Goal: Information Seeking & Learning: Learn about a topic

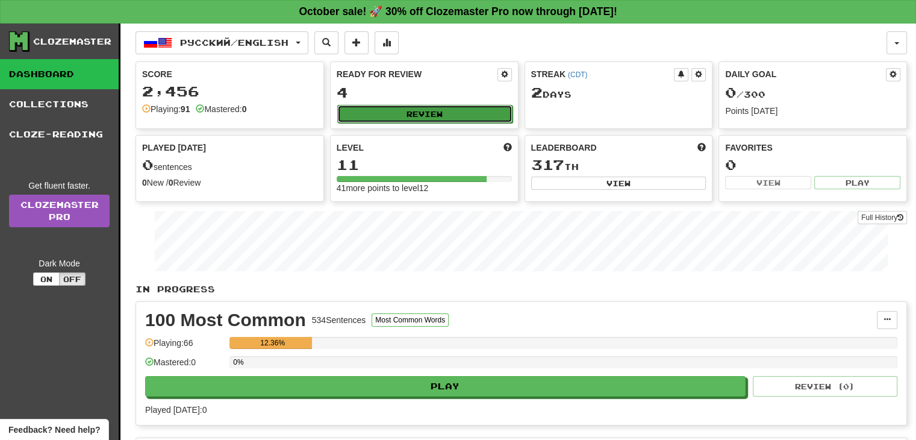
click at [437, 107] on button "Review" at bounding box center [424, 114] width 175 height 18
select select "**"
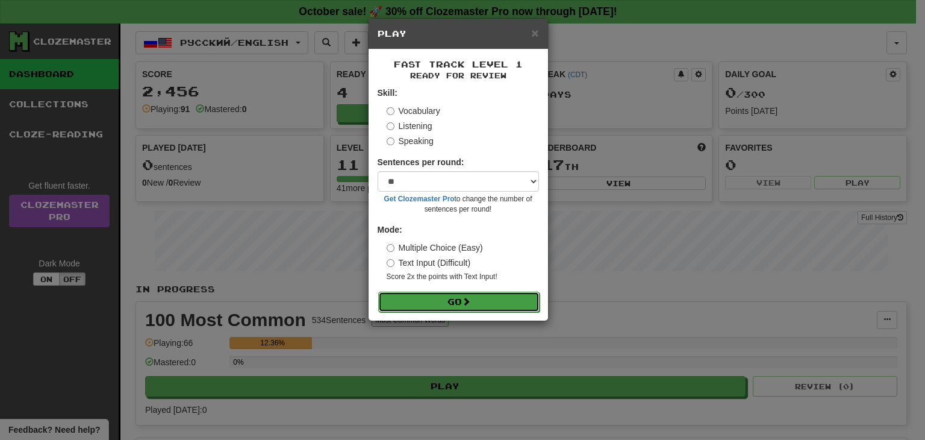
click at [491, 295] on button "Go" at bounding box center [458, 302] width 161 height 20
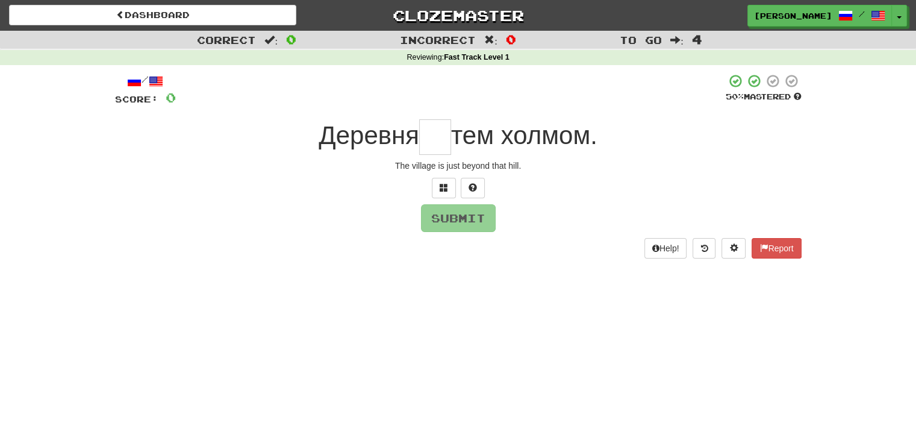
click at [434, 142] on input "text" at bounding box center [435, 137] width 32 height 36
type input "*"
type input "**"
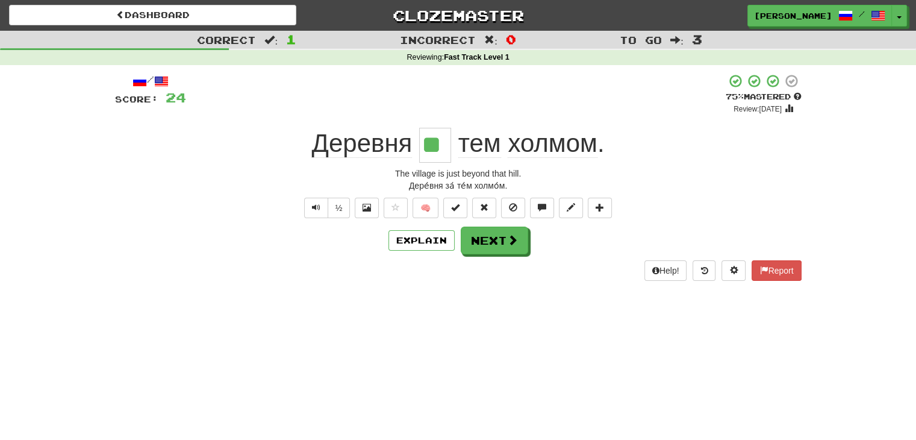
click at [504, 372] on div "Dashboard Clozemaster [PERSON_NAME] / Toggle Dropdown Dashboard Leaderboard Act…" at bounding box center [458, 220] width 916 height 440
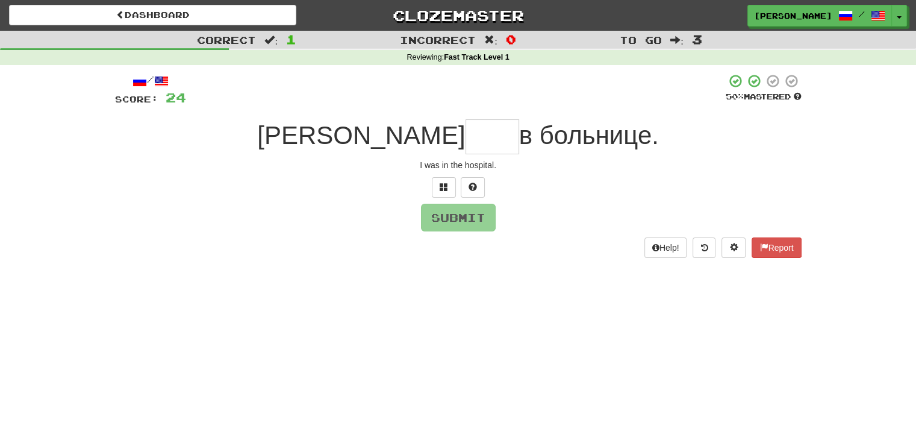
type input "*"
click at [440, 192] on button at bounding box center [444, 187] width 24 height 20
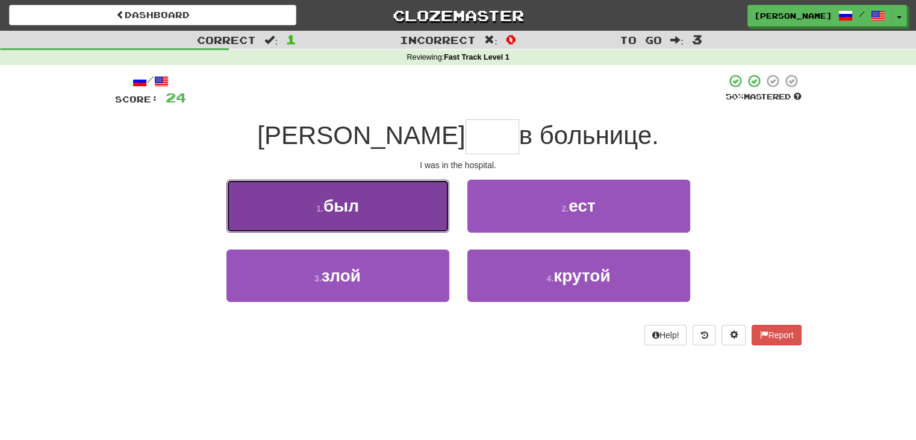
click at [398, 191] on button "1 . был" at bounding box center [338, 206] width 223 height 52
type input "***"
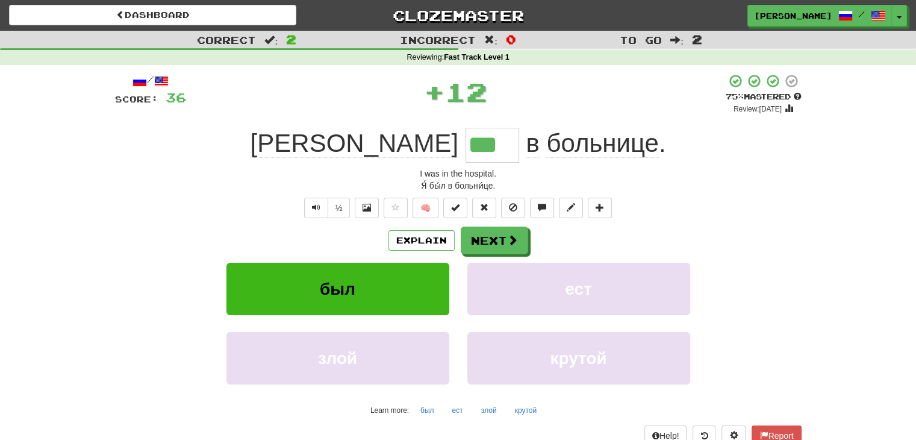
click at [727, 230] on div "Explain Next" at bounding box center [458, 241] width 687 height 28
click at [421, 240] on button "Explain" at bounding box center [422, 240] width 66 height 20
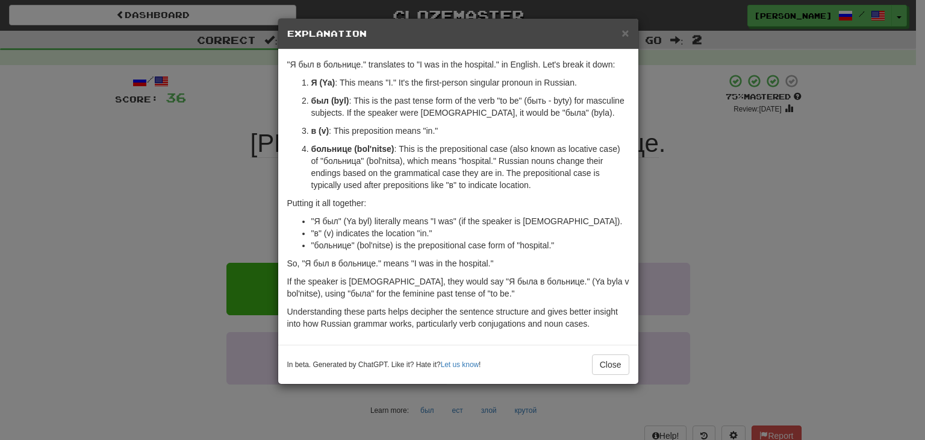
click at [633, 32] on div "× Explanation" at bounding box center [458, 34] width 360 height 31
click at [623, 32] on span "×" at bounding box center [625, 33] width 7 height 14
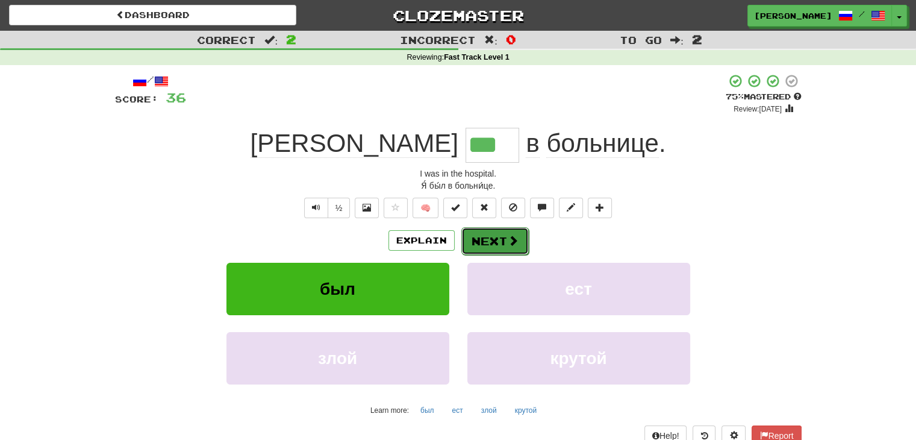
click at [509, 238] on span at bounding box center [513, 240] width 11 height 11
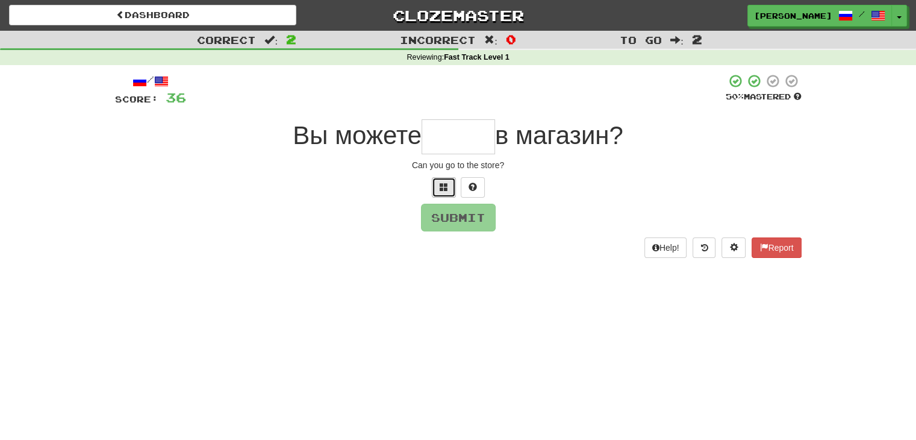
click at [446, 192] on button at bounding box center [444, 187] width 24 height 20
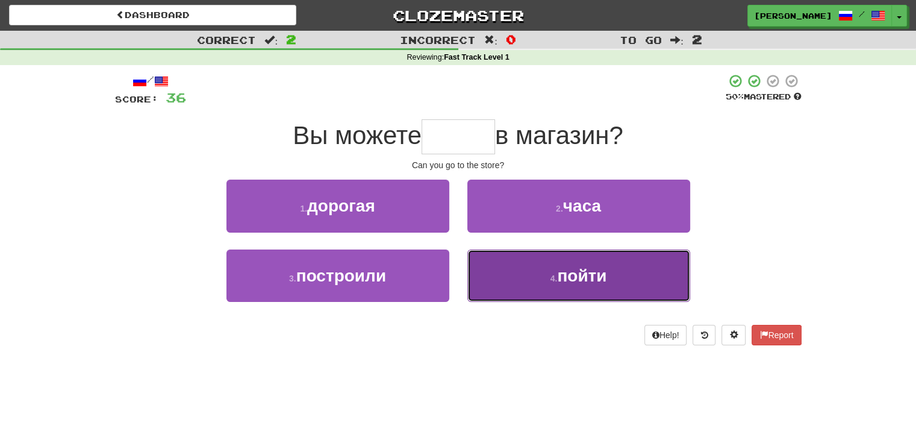
click at [490, 271] on button "4 . пойти" at bounding box center [579, 275] width 223 height 52
type input "*****"
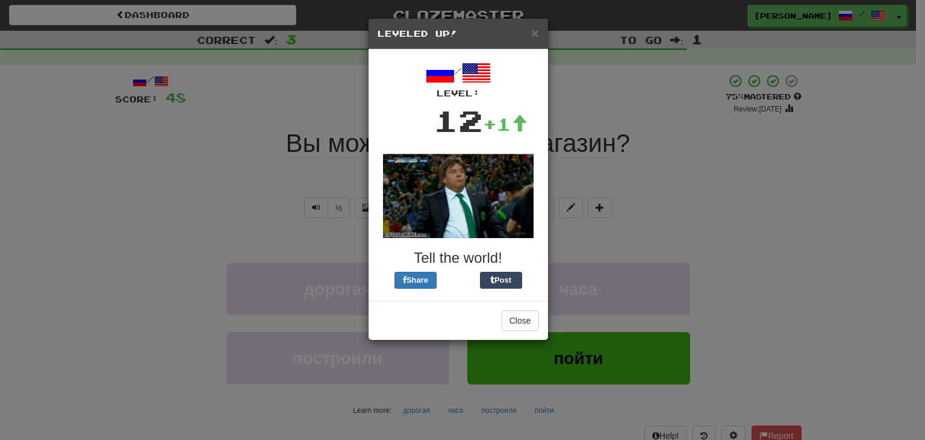
click at [540, 25] on div "× Leveled Up!" at bounding box center [459, 34] width 180 height 31
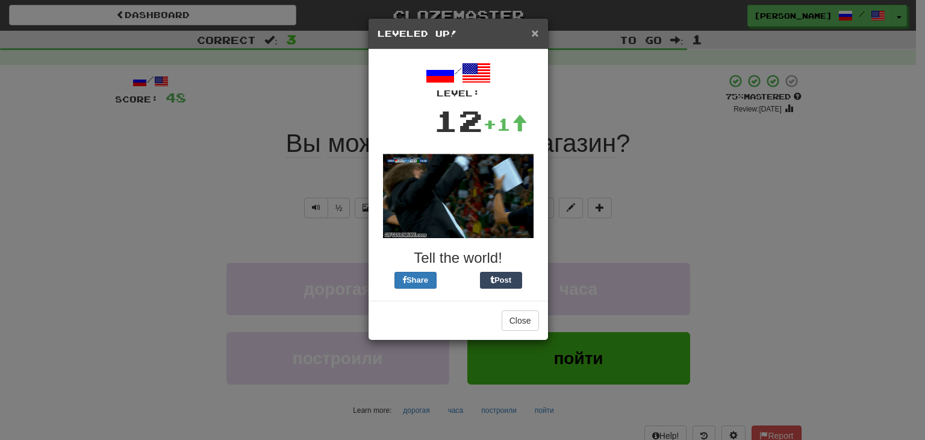
click at [533, 35] on span "×" at bounding box center [534, 33] width 7 height 14
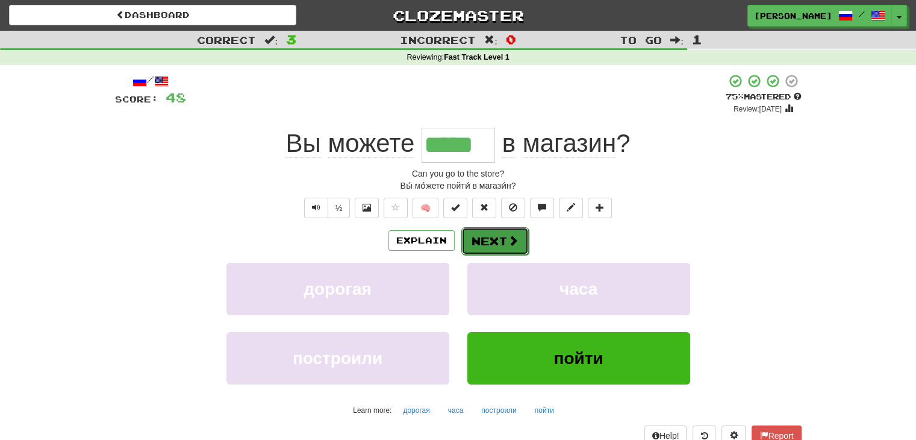
click at [512, 243] on span at bounding box center [513, 240] width 11 height 11
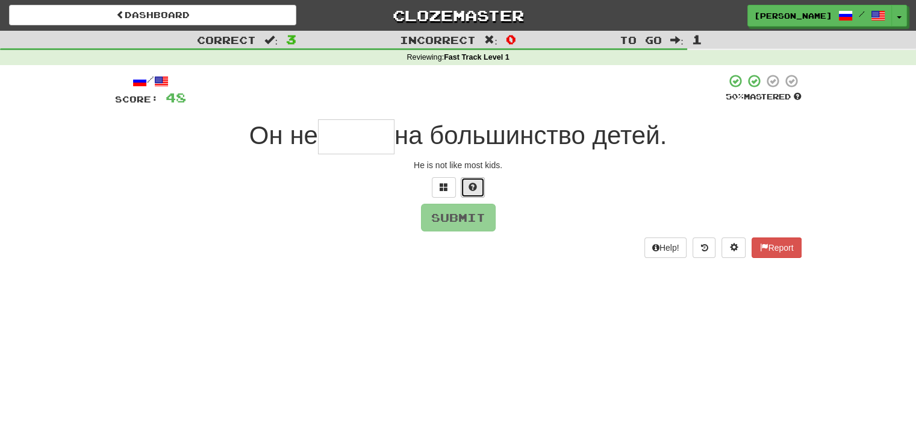
click at [466, 191] on button at bounding box center [473, 187] width 24 height 20
click at [451, 192] on button at bounding box center [458, 187] width 24 height 20
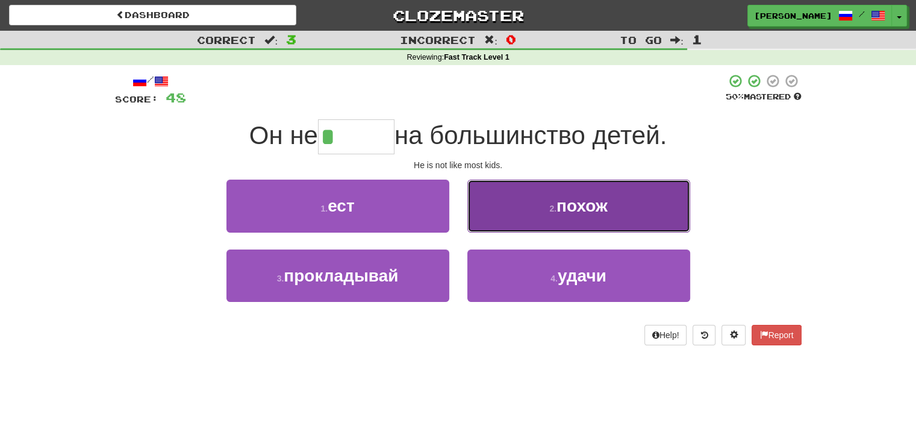
click at [557, 216] on button "2 . похож" at bounding box center [579, 206] width 223 height 52
type input "*****"
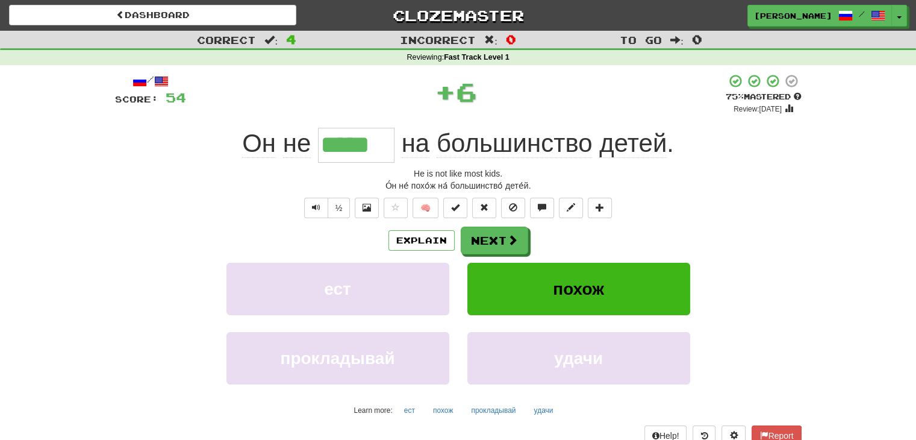
click at [459, 240] on div "Explain Next" at bounding box center [458, 241] width 687 height 28
click at [482, 236] on button "Next" at bounding box center [495, 241] width 67 height 28
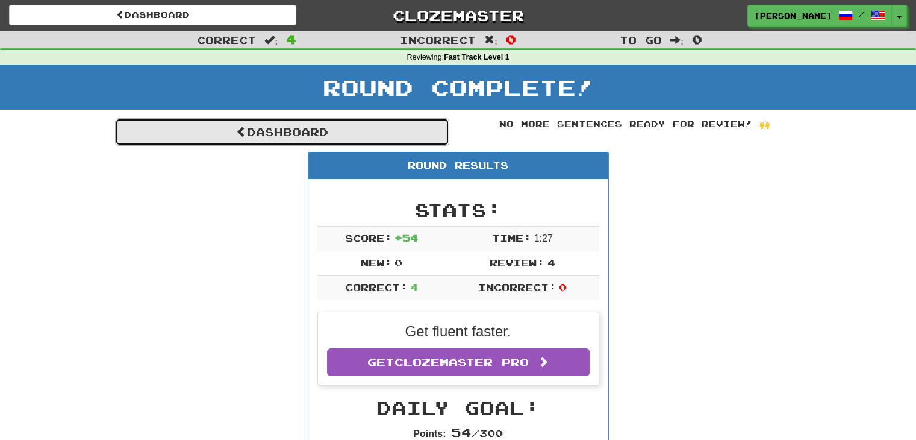
click at [345, 129] on link "Dashboard" at bounding box center [282, 132] width 334 height 28
